Goal: Task Accomplishment & Management: Use online tool/utility

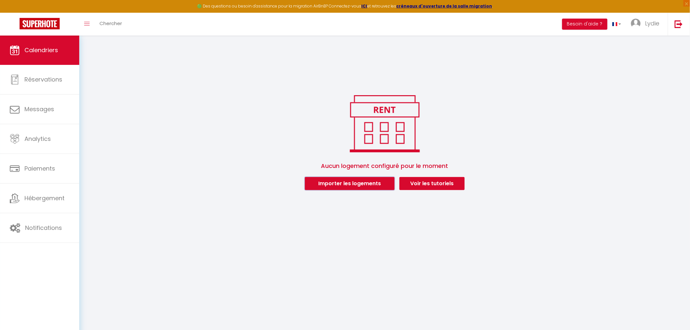
click at [376, 186] on button "Importer les logements" at bounding box center [350, 183] width 90 height 13
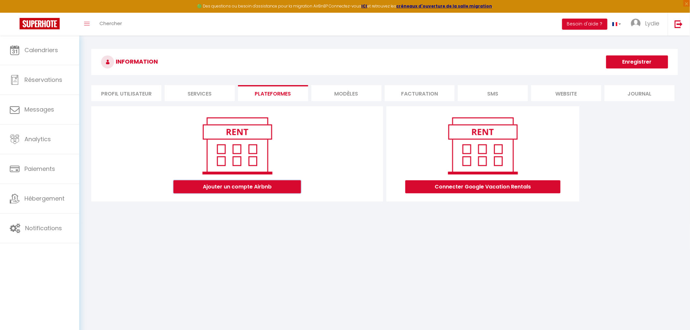
click at [252, 187] on button "Ajouter un compte Airbnb" at bounding box center [236, 186] width 127 height 13
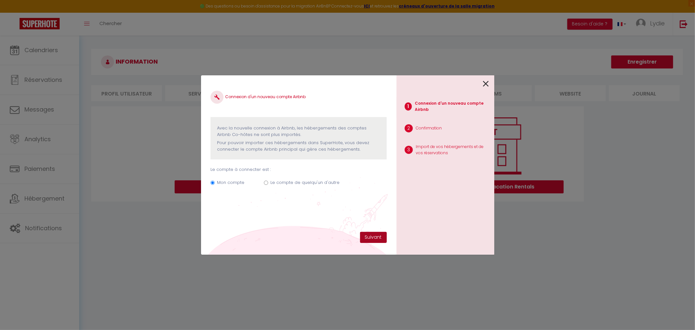
click at [375, 235] on button "Suivant" at bounding box center [373, 237] width 27 height 11
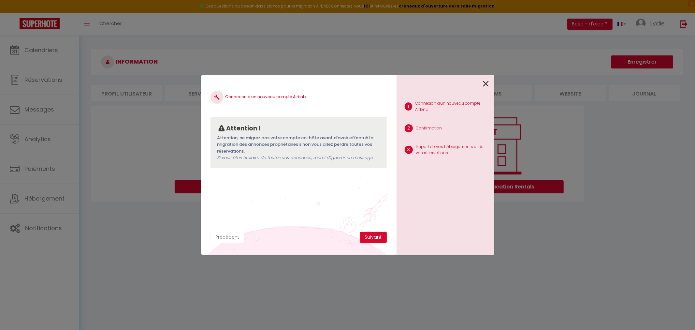
click at [235, 240] on button "Précédent" at bounding box center [228, 237] width 34 height 11
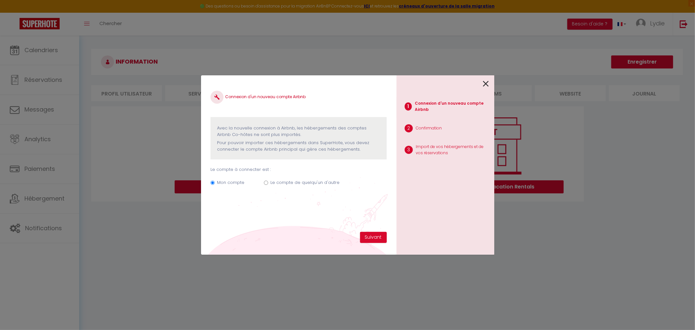
click at [301, 183] on label "Le compte de quelqu'un d'autre" at bounding box center [305, 182] width 69 height 7
click at [268, 183] on input "Le compte de quelqu'un d'autre" at bounding box center [266, 183] width 4 height 4
radio input "true"
click at [243, 184] on label "Mon compte" at bounding box center [230, 182] width 27 height 7
click at [215, 184] on input "Mon compte" at bounding box center [213, 183] width 4 height 4
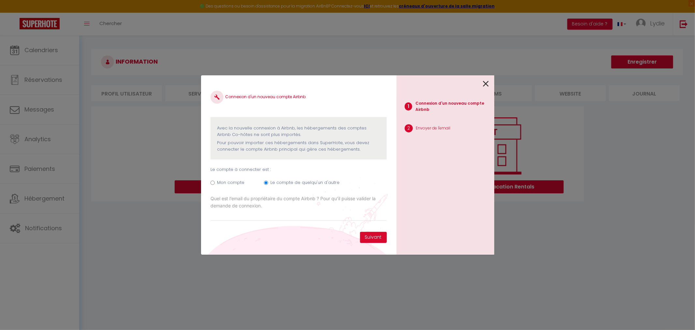
radio input "true"
radio input "false"
click at [372, 238] on button "Suivant" at bounding box center [373, 237] width 27 height 11
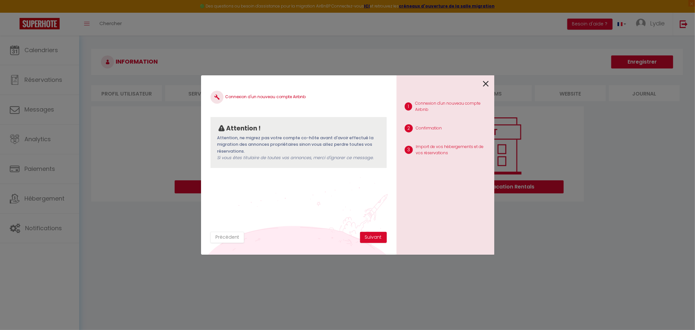
click at [486, 85] on icon at bounding box center [486, 84] width 6 height 10
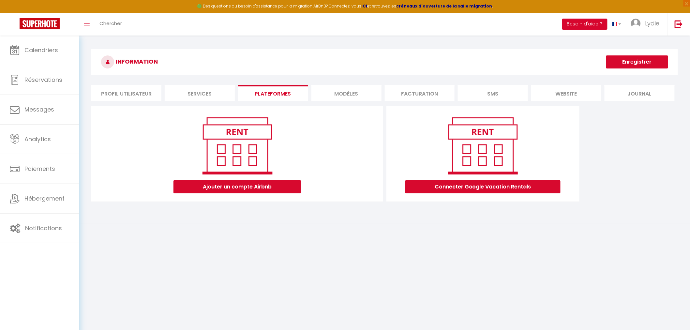
click at [595, 25] on button "Besoin d'aide ?" at bounding box center [584, 24] width 45 height 11
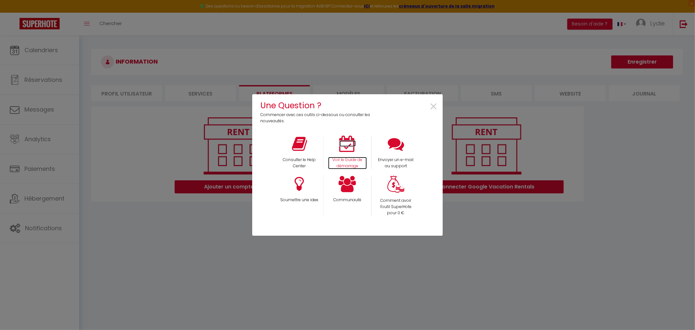
click at [349, 144] on icon at bounding box center [348, 144] width 16 height 16
click at [357, 158] on p "Voir le Guide de démarrage" at bounding box center [347, 163] width 39 height 12
click at [343, 144] on icon at bounding box center [348, 144] width 16 height 16
